Goal: Information Seeking & Learning: Learn about a topic

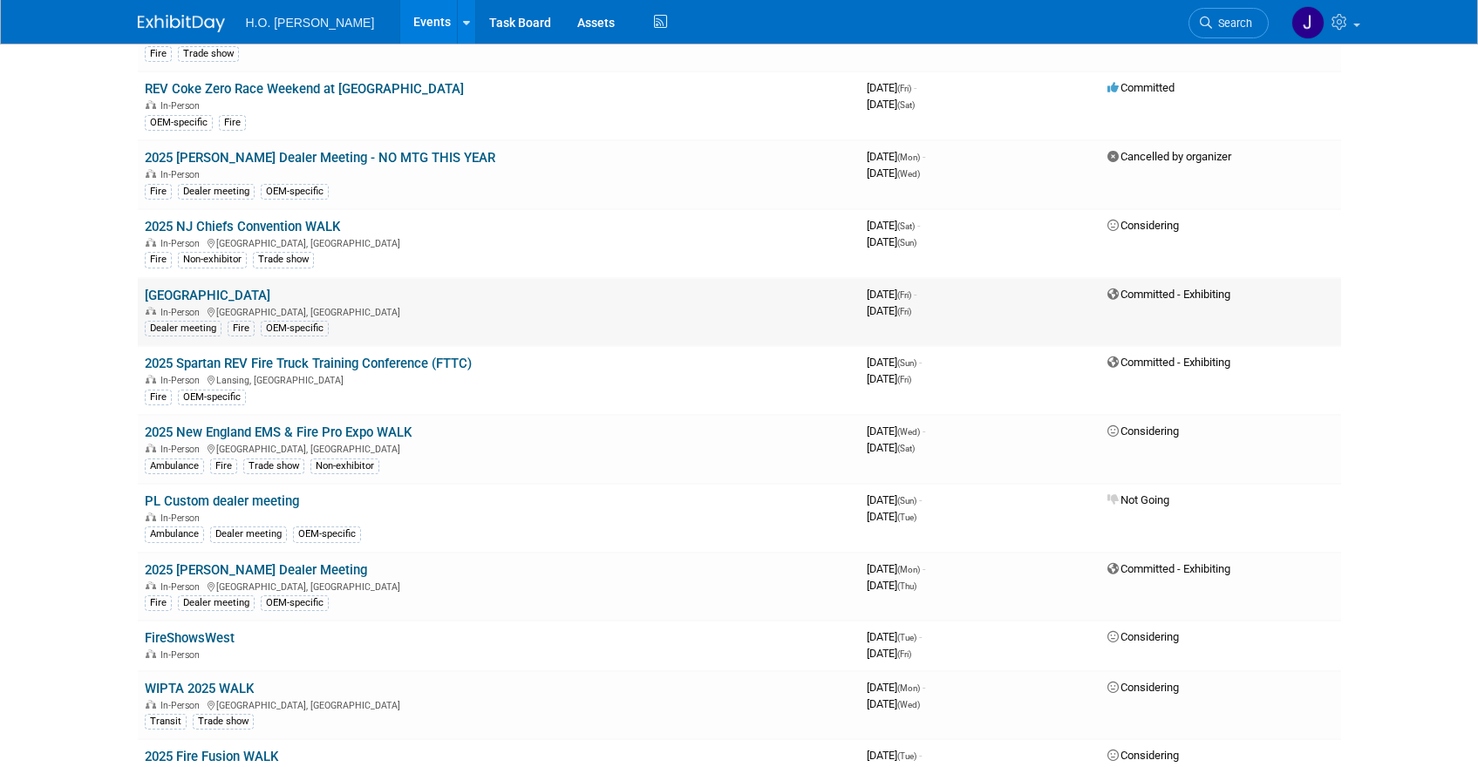
scroll to position [184, 0]
click at [355, 359] on link "2025 Spartan REV Fire Truck Training Conference (FTTC)" at bounding box center [308, 366] width 327 height 16
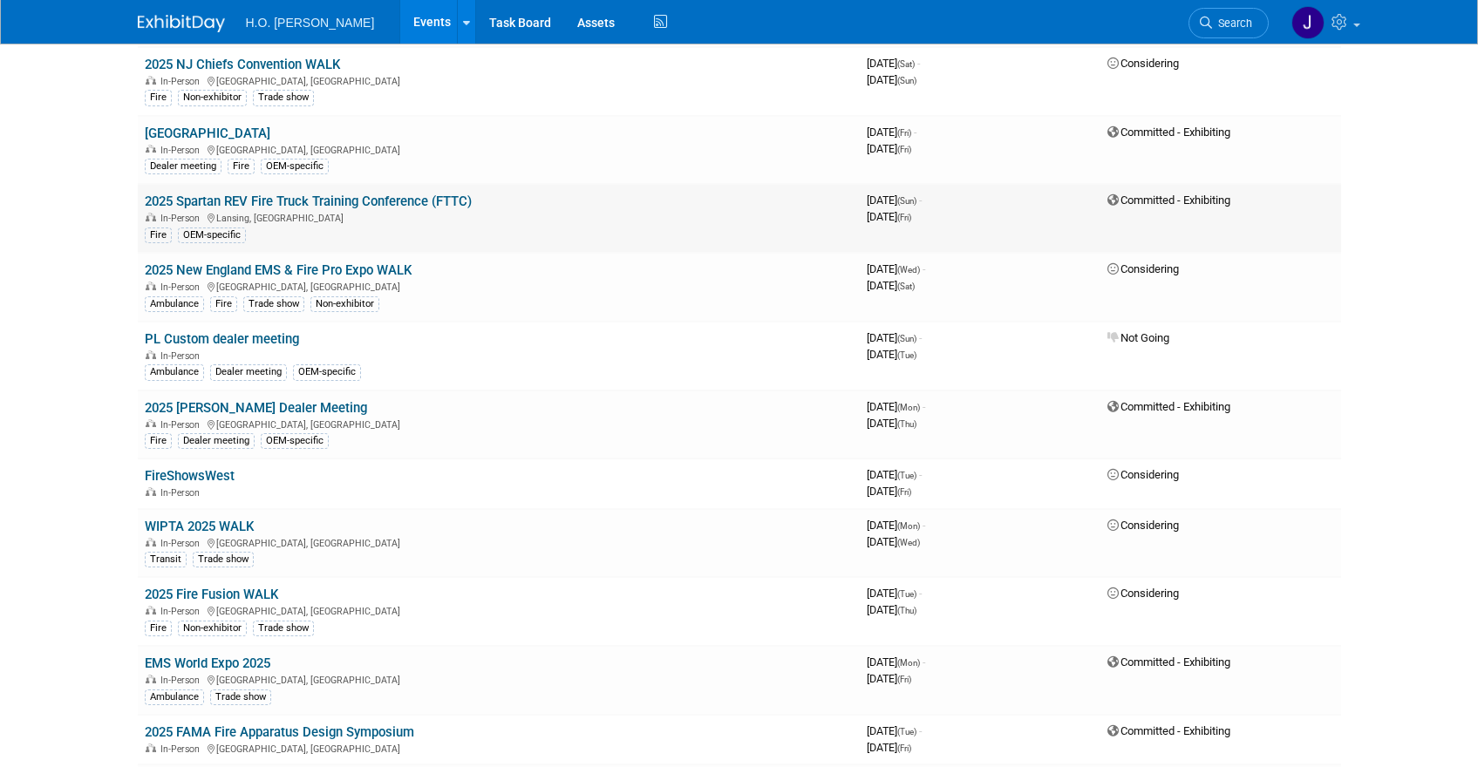
scroll to position [363, 0]
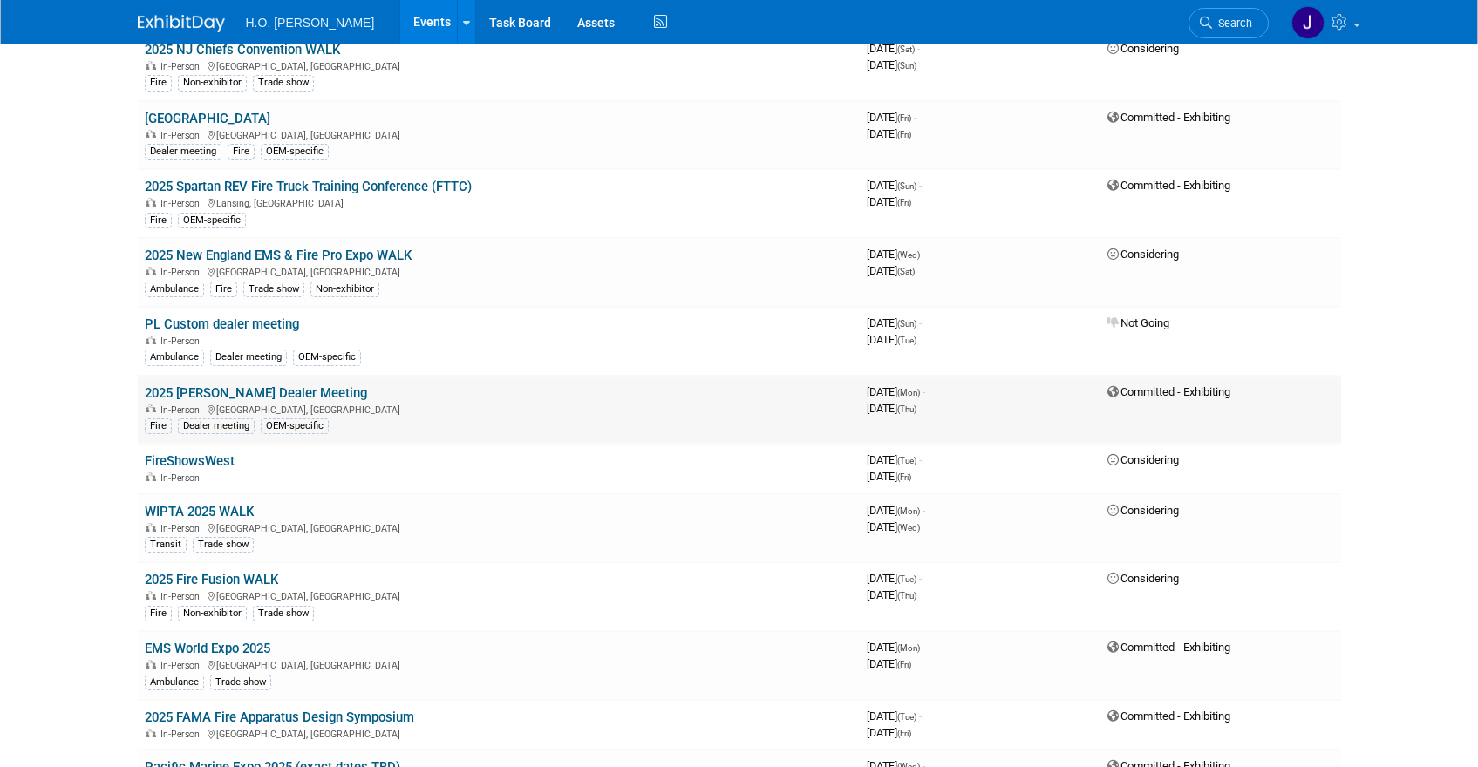
click at [285, 389] on link "2025 [PERSON_NAME] Dealer Meeting" at bounding box center [256, 393] width 222 height 16
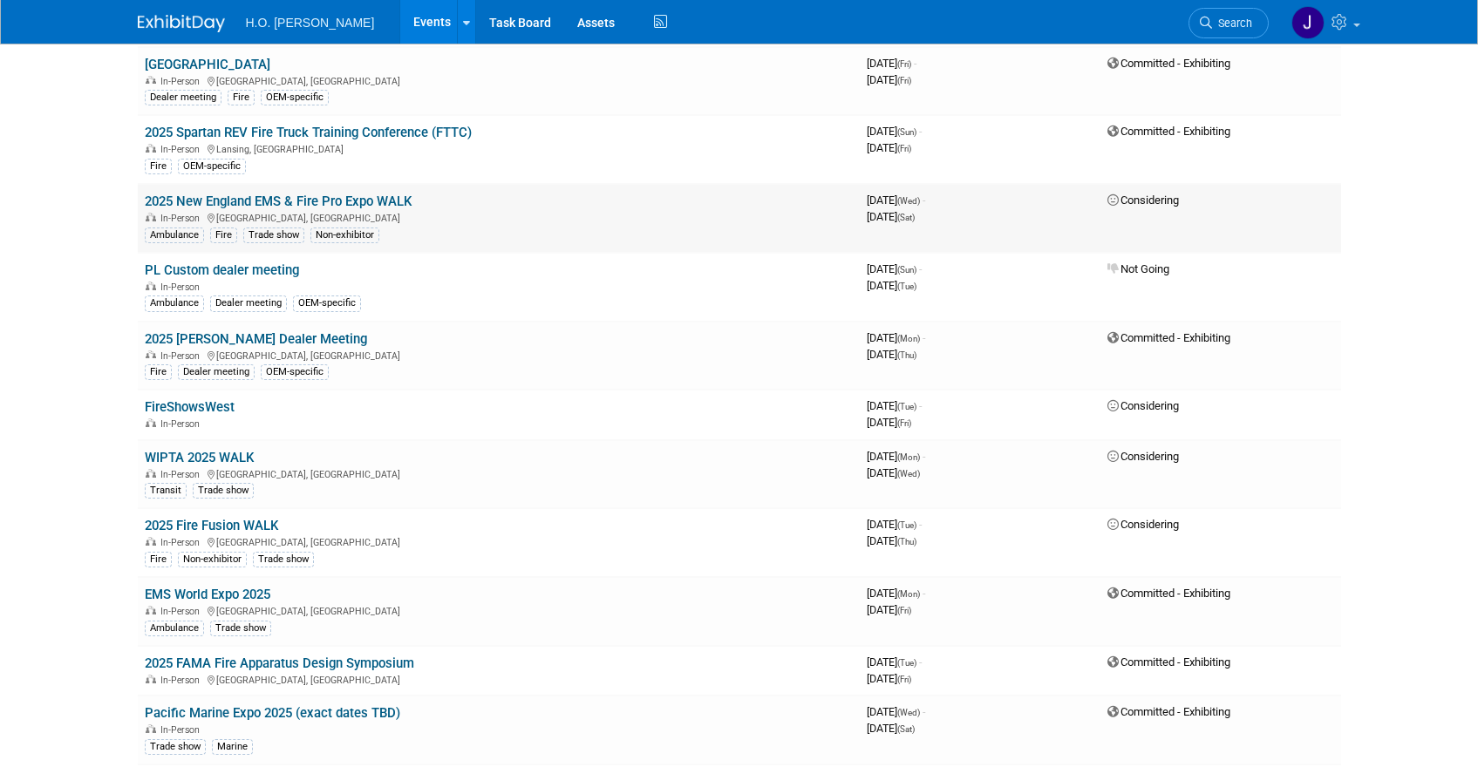
scroll to position [467, 0]
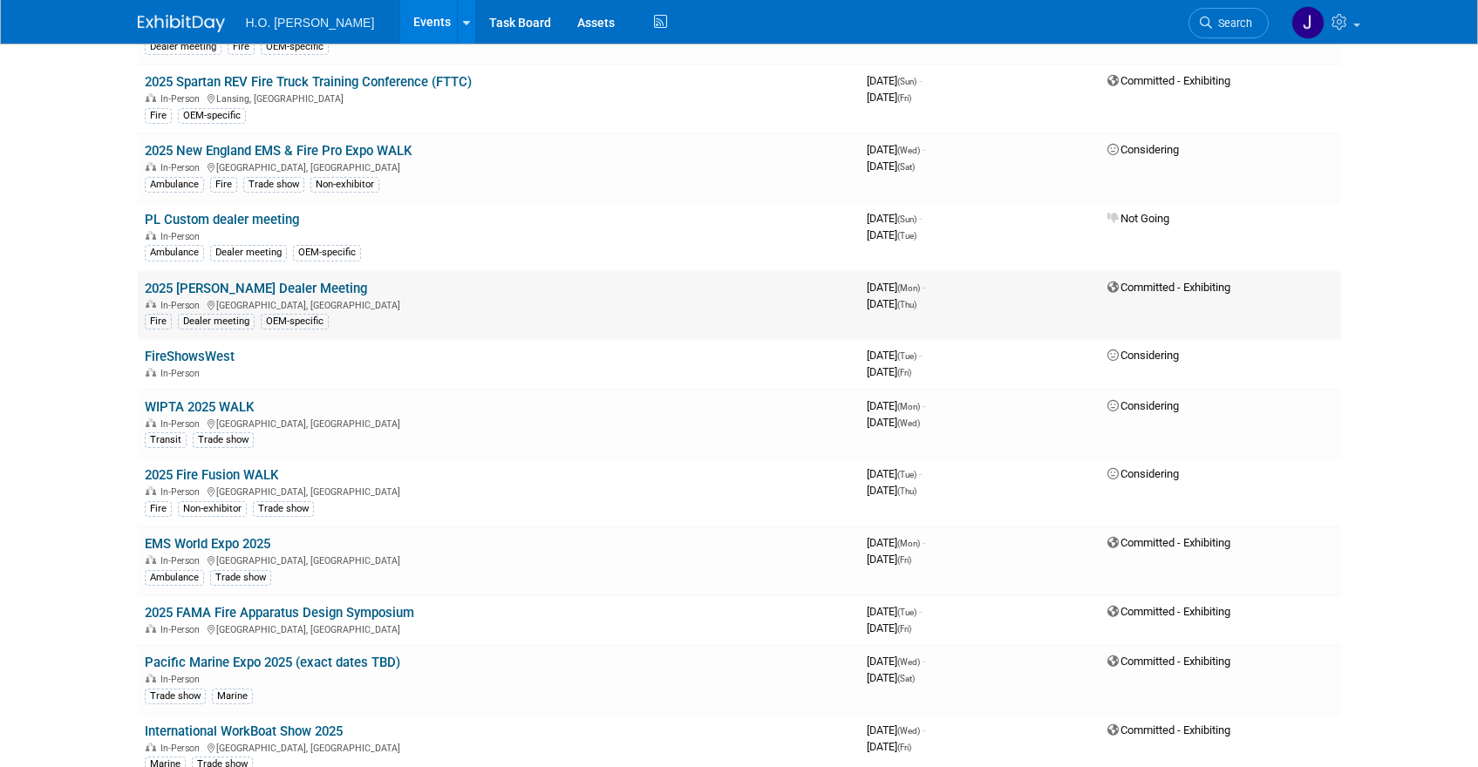
click at [283, 290] on link "2025 [PERSON_NAME] Dealer Meeting" at bounding box center [256, 289] width 222 height 16
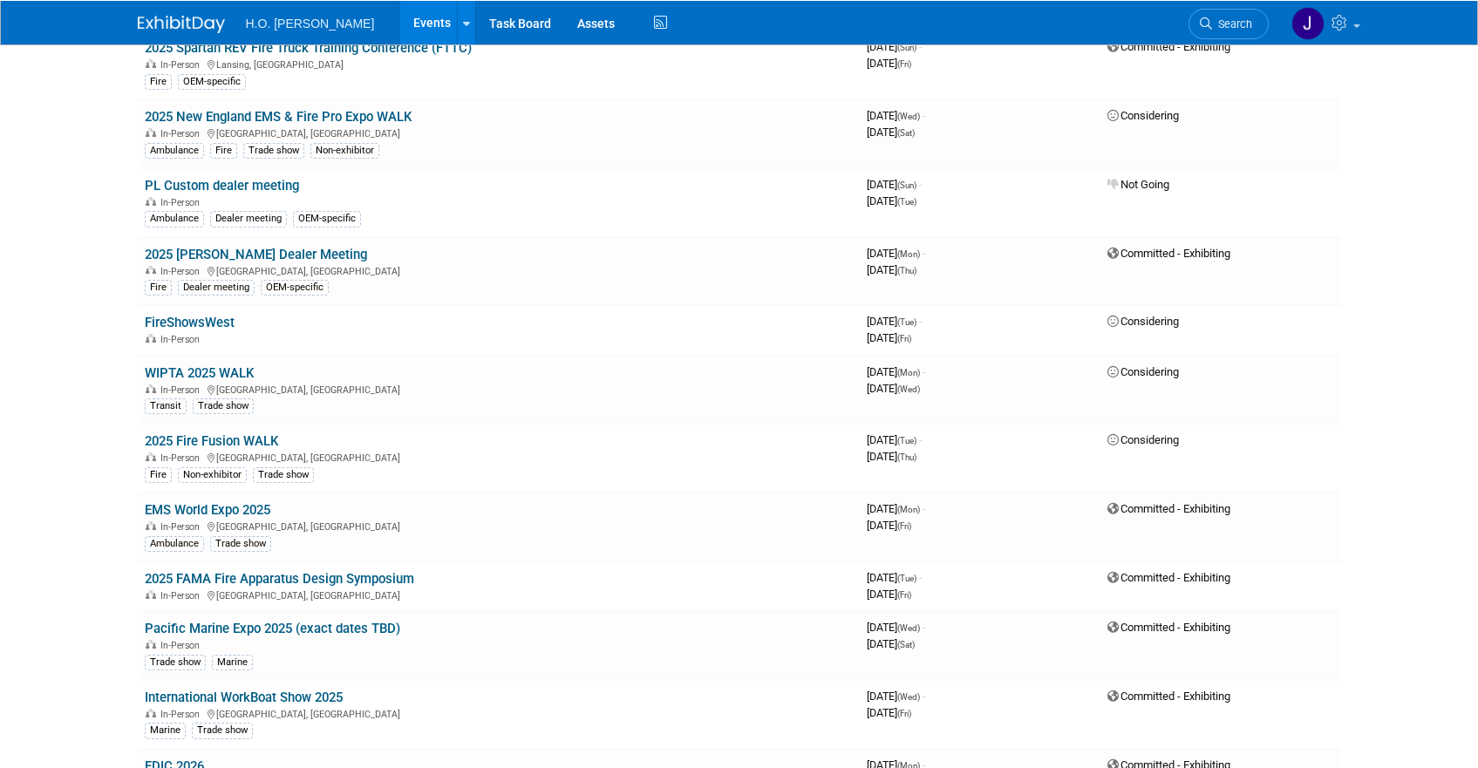
scroll to position [0, 0]
